Goal: Navigation & Orientation: Find specific page/section

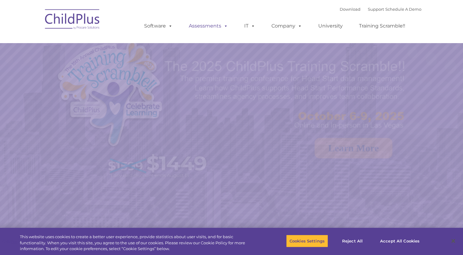
select select "MEDIUM"
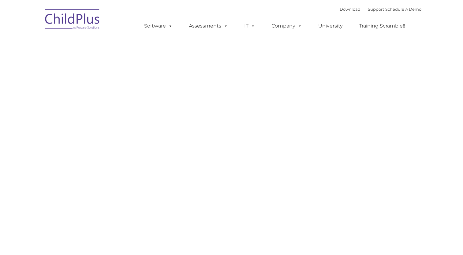
type input ""
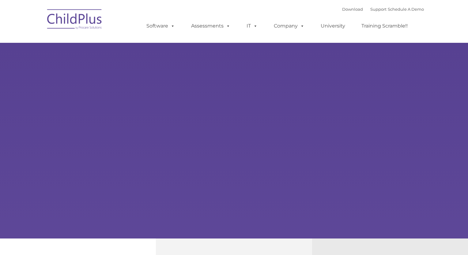
type input ""
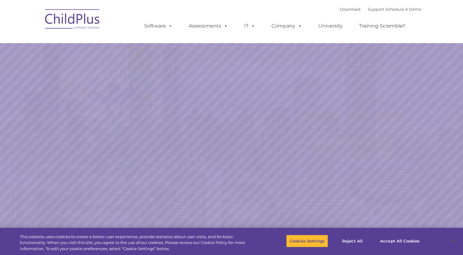
select select "MEDIUM"
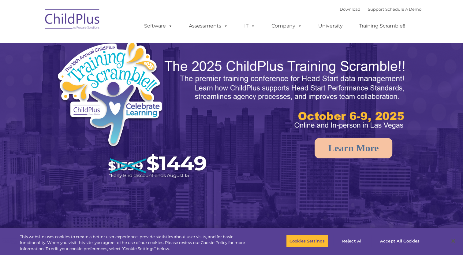
click at [146, 93] on img at bounding box center [134, 112] width 156 height 144
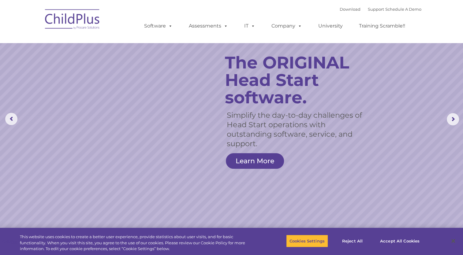
click at [340, 9] on link "Download" at bounding box center [350, 9] width 21 height 5
